Goal: Information Seeking & Learning: Learn about a topic

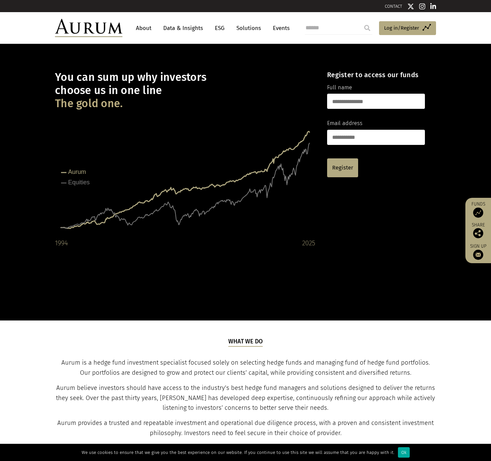
click at [190, 28] on link "Data & Insights" at bounding box center [183, 28] width 47 height 12
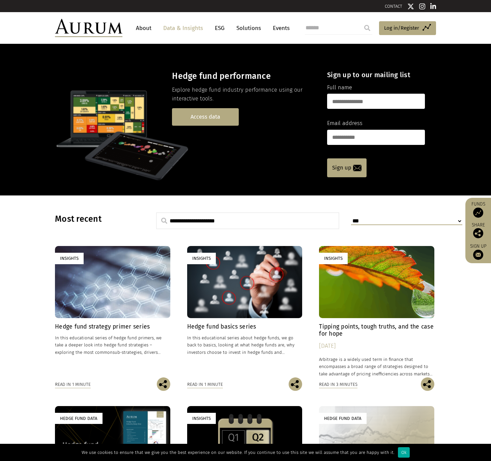
click at [208, 117] on link "Access data" at bounding box center [205, 116] width 67 height 17
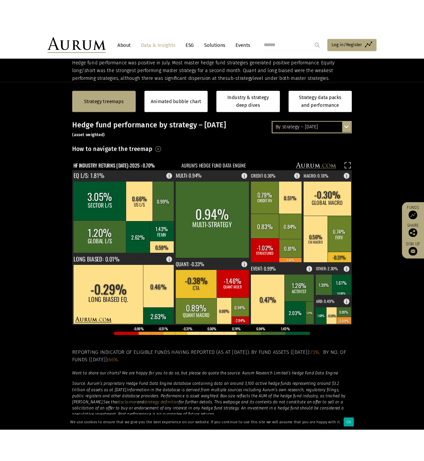
scroll to position [121, 0]
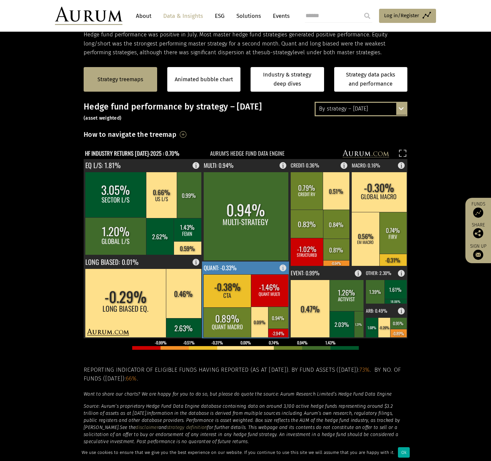
click at [274, 325] on rect at bounding box center [278, 318] width 20 height 22
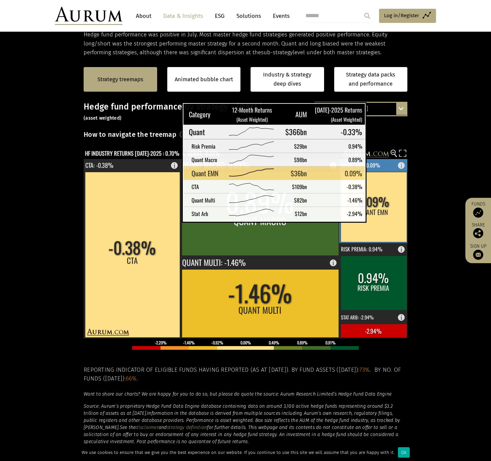
click at [378, 215] on rect at bounding box center [374, 207] width 66 height 70
